Goal: Task Accomplishment & Management: Complete application form

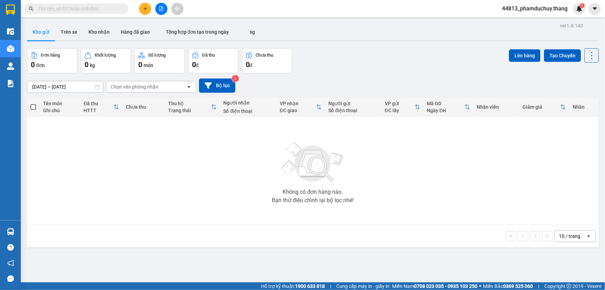
click at [148, 6] on button at bounding box center [145, 9] width 12 height 12
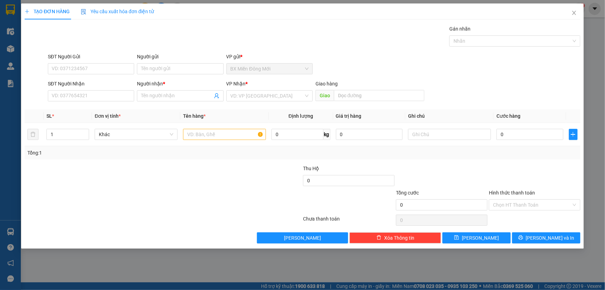
click at [79, 101] on div "SĐT Người Nhận VD: 0377654321" at bounding box center [91, 92] width 86 height 24
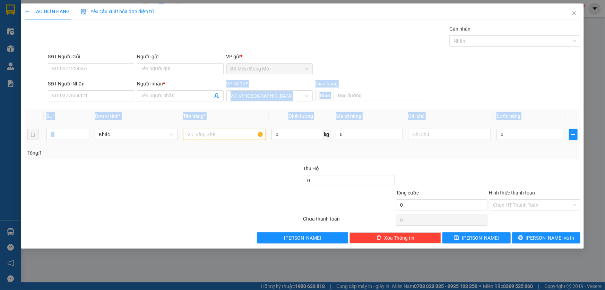
drag, startPoint x: 198, startPoint y: 101, endPoint x: 199, endPoint y: 127, distance: 26.0
click at [199, 127] on div "Transit Pickup Surcharge Ids Transit Deliver Surcharge Ids Transit Deliver Surc…" at bounding box center [303, 134] width 556 height 218
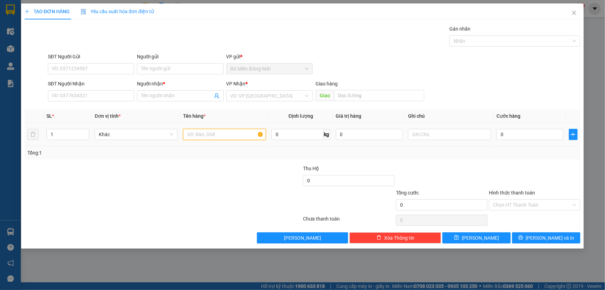
click at [201, 135] on input "text" at bounding box center [224, 134] width 83 height 11
type input "1 THÙNG GIẤY"
click at [258, 87] on div "VP Nhận *" at bounding box center [269, 84] width 86 height 8
click at [260, 101] on div "VP Nhận * VD: VP [GEOGRAPHIC_DATA]" at bounding box center [269, 92] width 86 height 24
click at [260, 97] on input "search" at bounding box center [267, 96] width 73 height 10
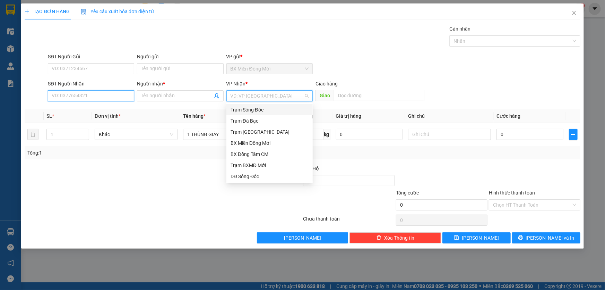
click at [118, 93] on input "SĐT Người Nhận" at bounding box center [91, 95] width 86 height 11
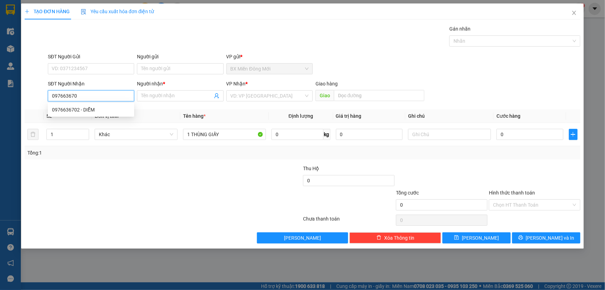
type input "0976636702"
drag, startPoint x: 93, startPoint y: 110, endPoint x: 109, endPoint y: 106, distance: 16.4
click at [93, 110] on div "0976636702 - DIỄM" at bounding box center [91, 110] width 78 height 8
type input "DIỄM"
type input "0976636702"
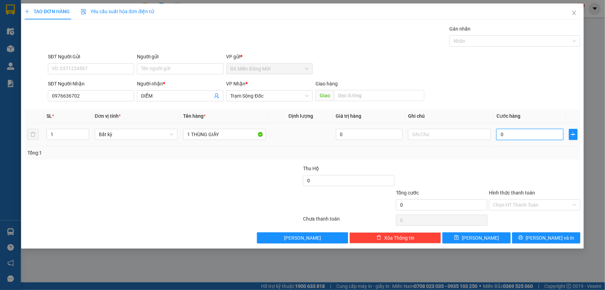
click at [534, 138] on input "0" at bounding box center [530, 134] width 67 height 11
type input "4"
type input "40"
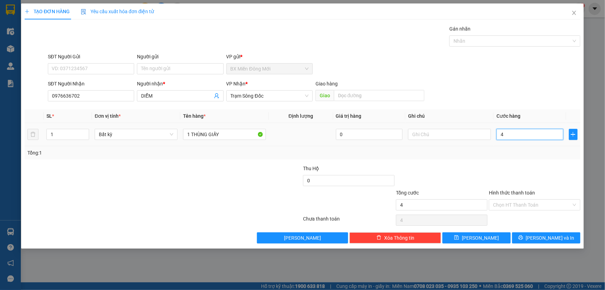
type input "40"
type input "40.000"
click at [540, 163] on div "Transit Pickup Surcharge Ids Transit Deliver Surcharge Ids Transit Deliver Surc…" at bounding box center [303, 134] width 556 height 218
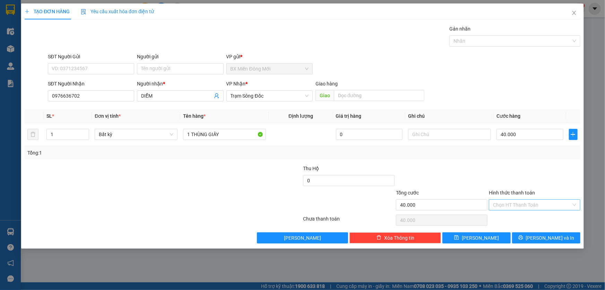
click at [537, 203] on input "Hình thức thanh toán" at bounding box center [532, 204] width 78 height 10
click at [525, 214] on div "Tại văn phòng" at bounding box center [534, 218] width 83 height 8
type input "0"
click at [523, 235] on icon "printer" at bounding box center [520, 237] width 5 height 5
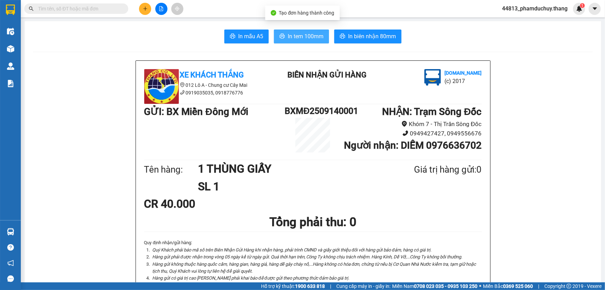
click at [296, 32] on span "In tem 100mm" at bounding box center [306, 36] width 36 height 9
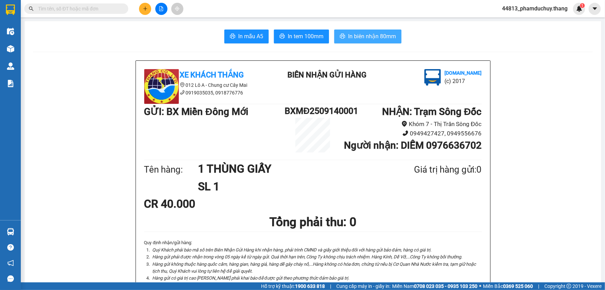
click at [359, 36] on span "In biên nhận 80mm" at bounding box center [372, 36] width 48 height 9
